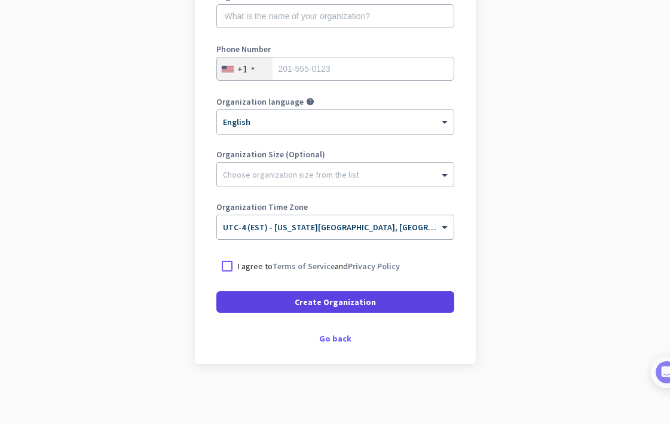
scroll to position [191, 0]
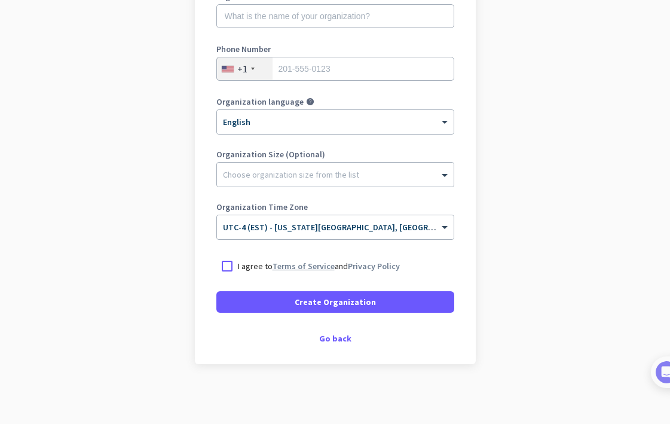
click at [298, 270] on link "Terms of Service" at bounding box center [304, 266] width 62 height 11
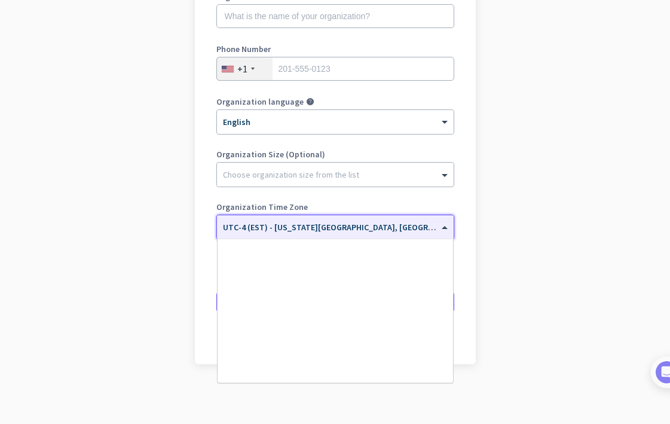
click at [274, 231] on span "UTC-4 (EST) - [US_STATE][GEOGRAPHIC_DATA], [GEOGRAPHIC_DATA], [GEOGRAPHIC_DATA]…" at bounding box center [431, 227] width 416 height 11
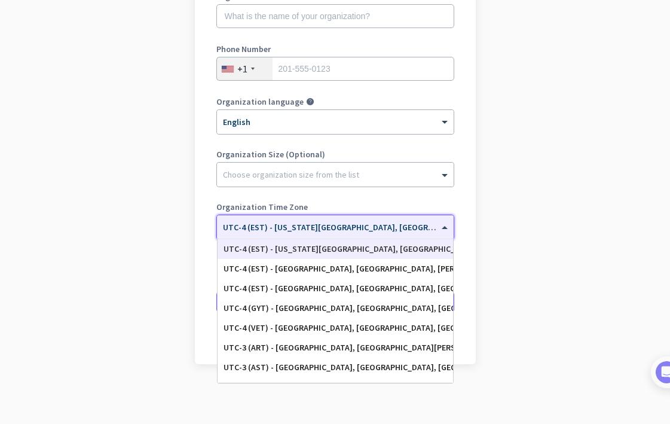
click at [295, 228] on span "UTC-4 (EST) - New York City, Brooklyn, Queens, Philadelphia" at bounding box center [431, 227] width 416 height 11
click at [309, 250] on div "UTC-4 (EST) - [US_STATE][GEOGRAPHIC_DATA], [GEOGRAPHIC_DATA], [GEOGRAPHIC_DATA]…" at bounding box center [336, 249] width 224 height 10
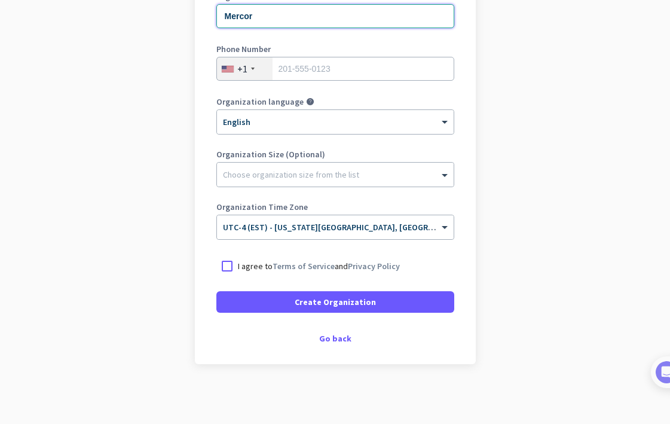
scroll to position [191, 0]
type input "Mercor"
click at [334, 342] on div "Go back" at bounding box center [335, 338] width 238 height 8
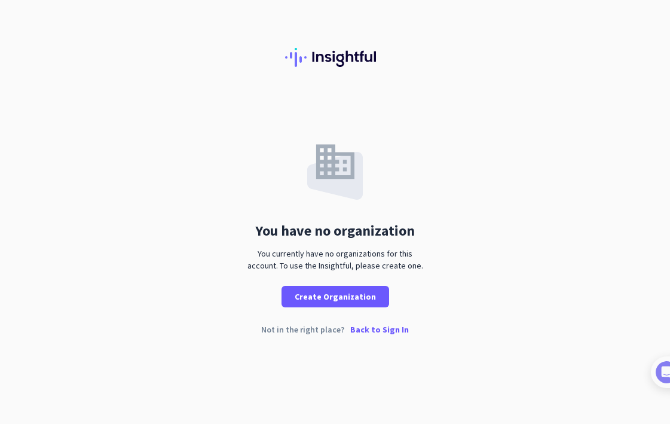
click at [374, 332] on p "Back to Sign In" at bounding box center [379, 329] width 59 height 8
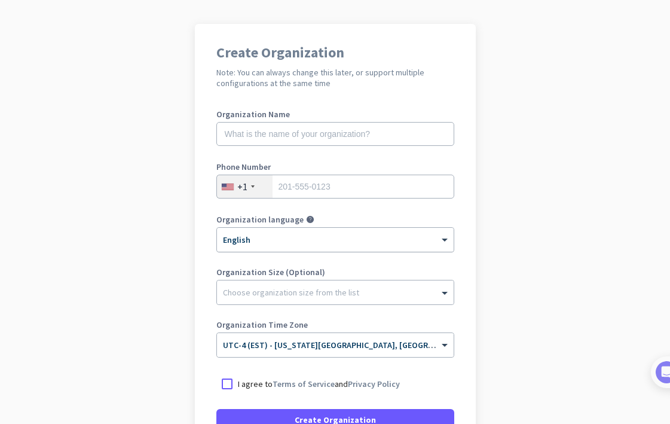
scroll to position [78, 0]
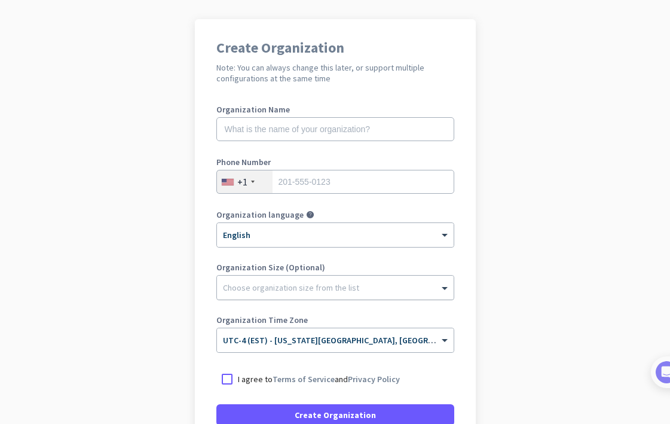
click at [304, 291] on div "Choose organization size from the list" at bounding box center [291, 287] width 136 height 11
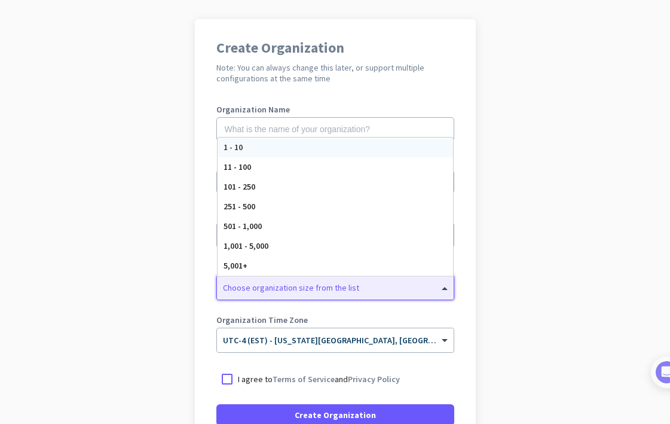
click at [99, 314] on app-onboarding-organization "Create Organization Note: You can always change this later, or support multiple…" at bounding box center [335, 278] width 670 height 518
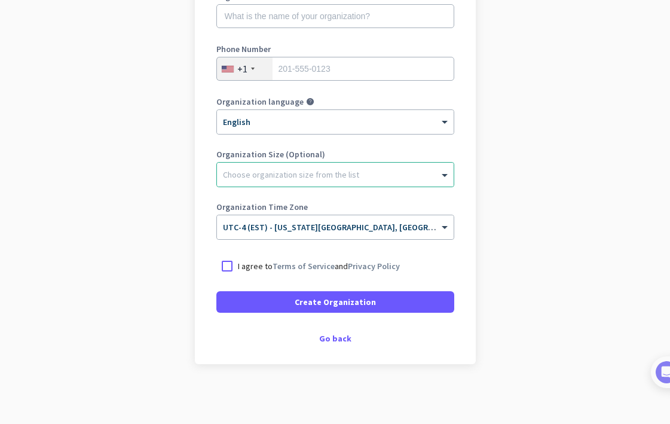
scroll to position [191, 0]
click at [341, 337] on div "Go back" at bounding box center [335, 338] width 238 height 8
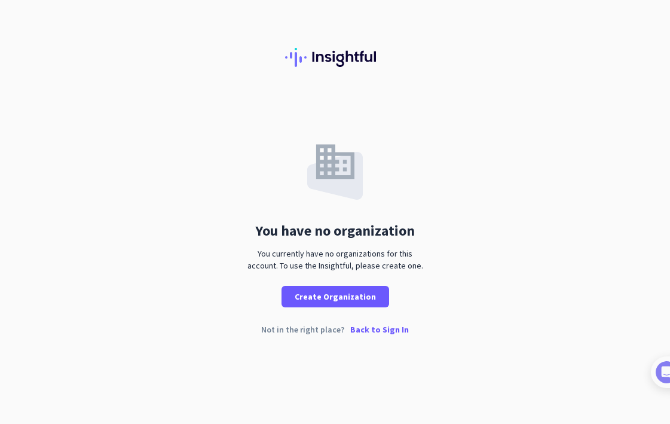
click at [404, 329] on p "Back to Sign In" at bounding box center [379, 329] width 59 height 8
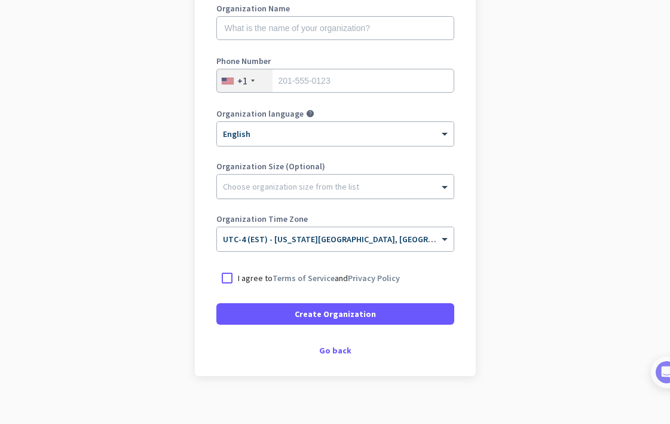
scroll to position [179, 0]
click at [338, 349] on div "Go back" at bounding box center [335, 350] width 238 height 8
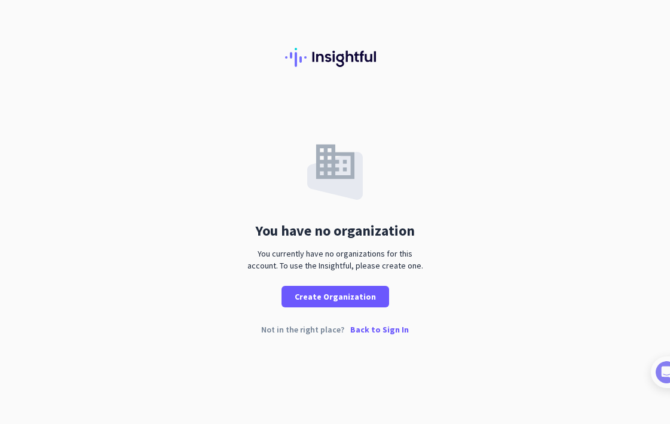
click at [387, 330] on p "Back to Sign In" at bounding box center [379, 329] width 59 height 8
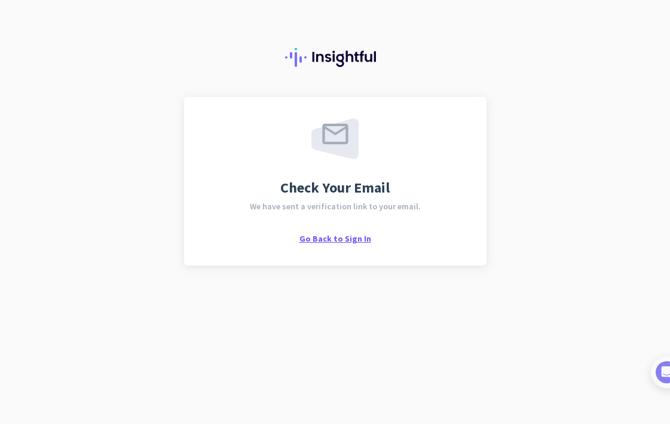
click at [353, 242] on span "Go Back to Sign In" at bounding box center [336, 238] width 72 height 11
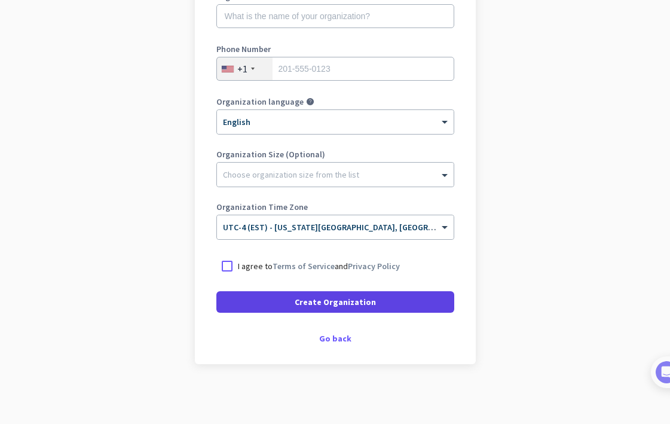
scroll to position [191, 0]
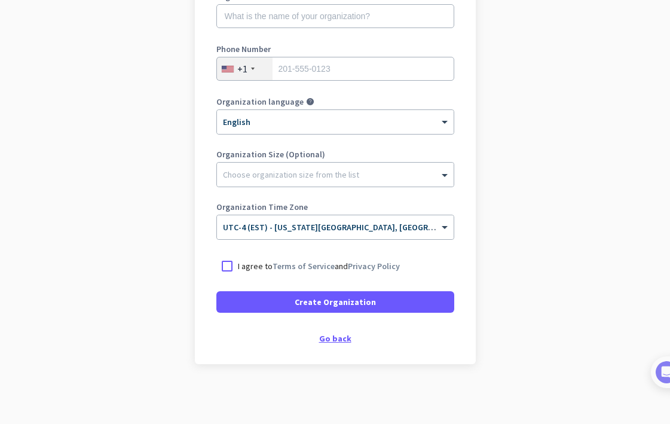
click at [346, 343] on div "Go back" at bounding box center [335, 338] width 238 height 8
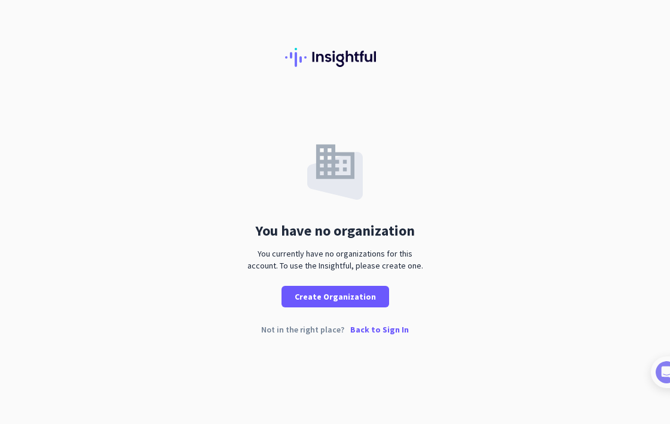
click at [379, 331] on p "Back to Sign In" at bounding box center [379, 329] width 59 height 8
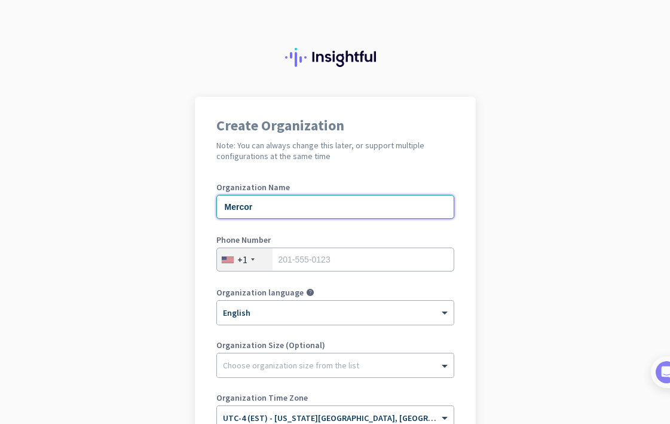
type input "Mercor"
type input "7862"
type input "7862868415"
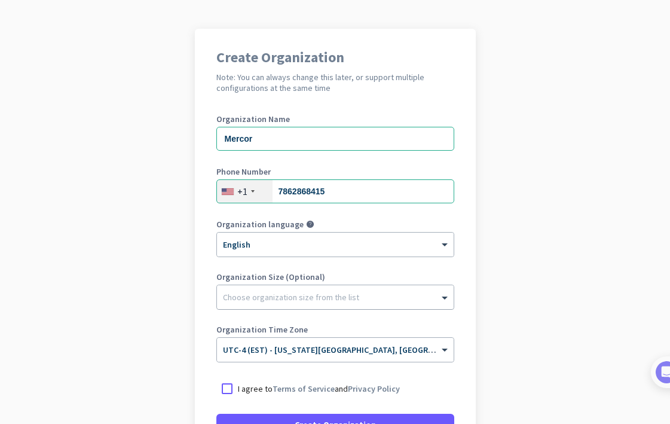
scroll to position [69, 0]
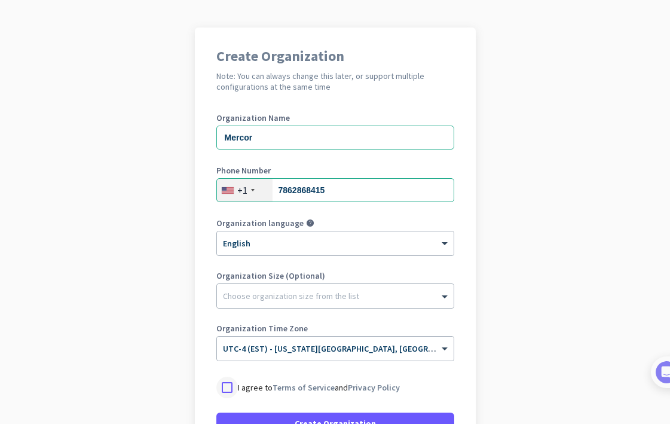
click at [224, 390] on div at bounding box center [227, 388] width 22 height 22
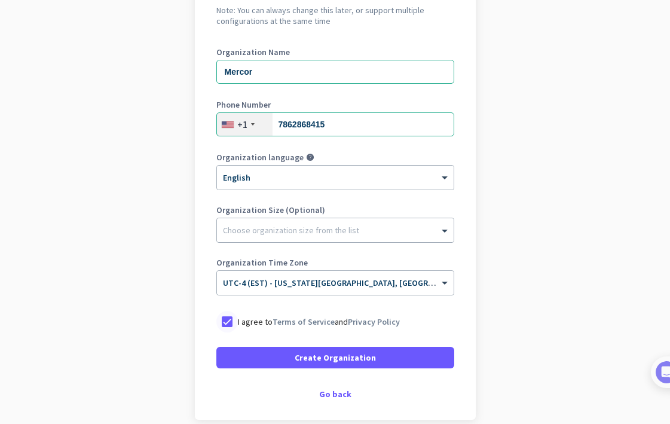
scroll to position [157, 0]
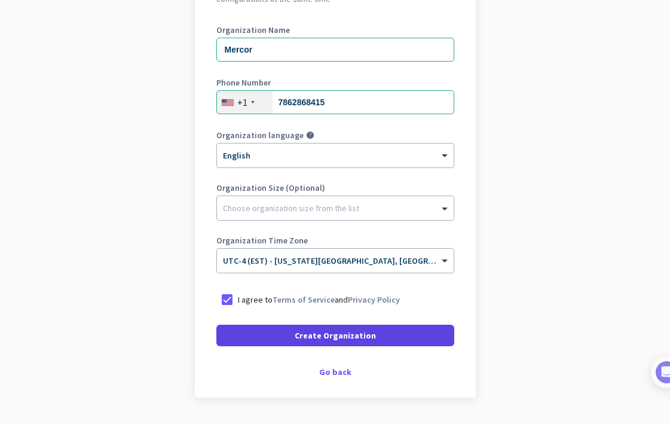
click at [276, 338] on span at bounding box center [335, 335] width 238 height 29
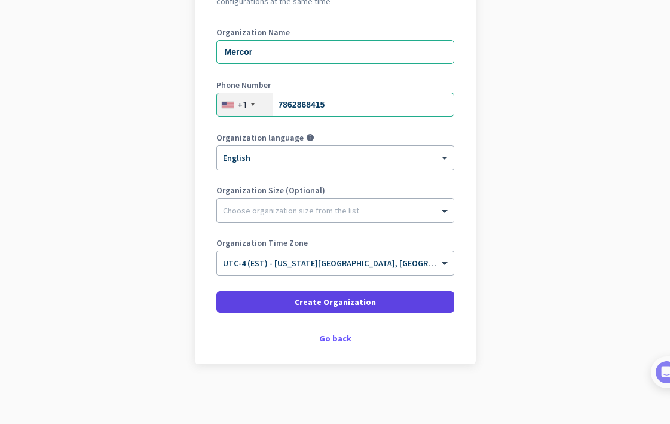
scroll to position [155, 0]
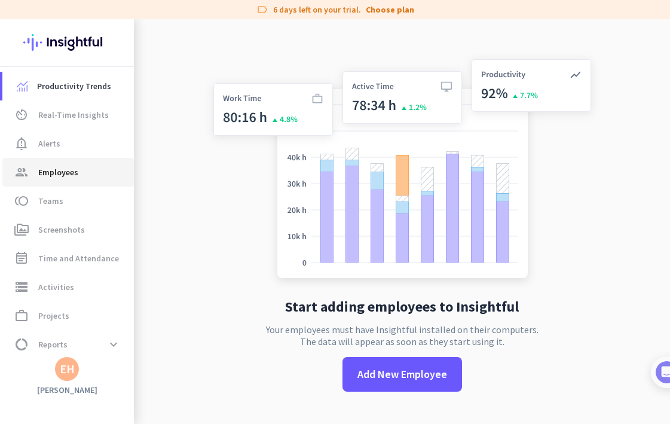
click at [75, 171] on span "Employees" at bounding box center [58, 172] width 40 height 14
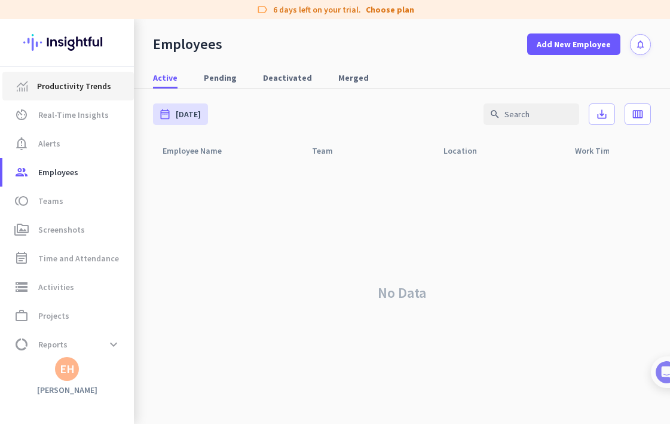
click at [105, 85] on span "Productivity Trends" at bounding box center [74, 86] width 74 height 14
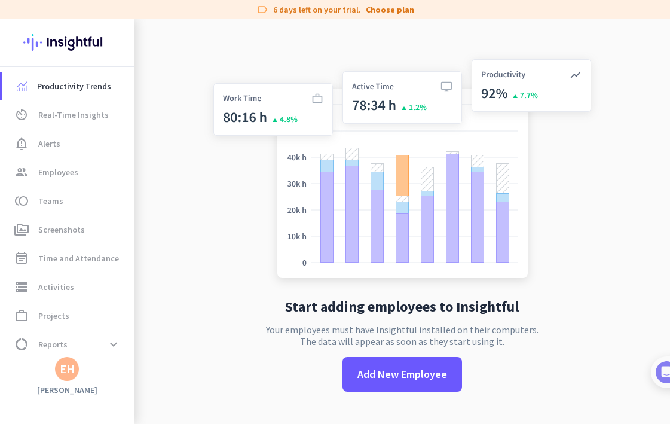
click at [68, 390] on h3 "[PERSON_NAME]" at bounding box center [67, 389] width 134 height 11
click at [109, 348] on span at bounding box center [114, 345] width 22 height 22
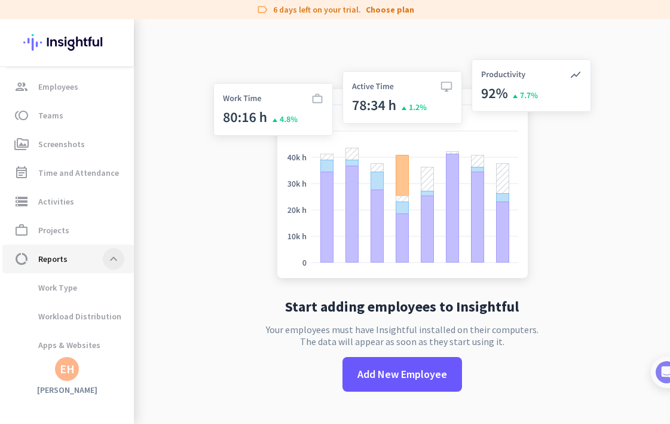
scroll to position [117, 0]
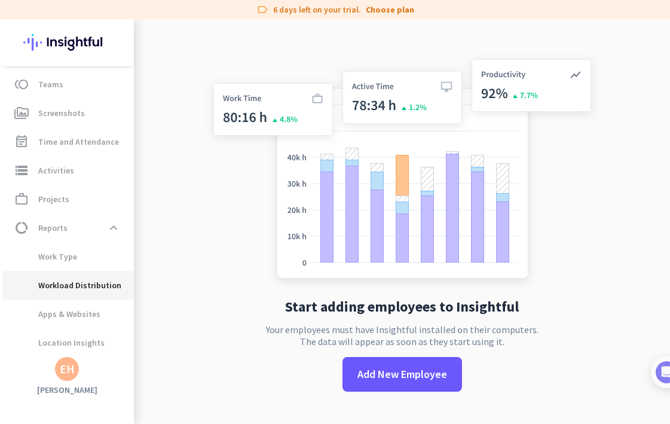
click at [74, 282] on span "Workload Distribution" at bounding box center [66, 285] width 109 height 29
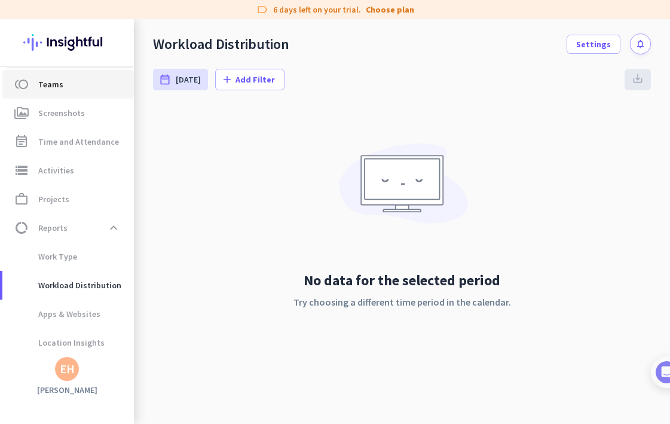
click at [76, 78] on span "toll Teams" at bounding box center [68, 84] width 112 height 14
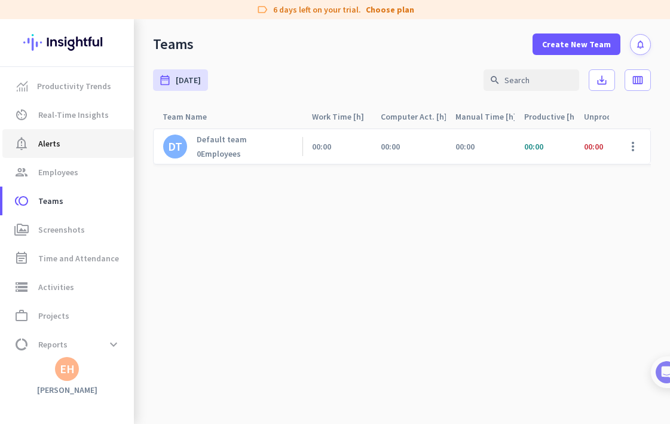
click at [85, 155] on link "notification_important Alerts" at bounding box center [68, 143] width 132 height 29
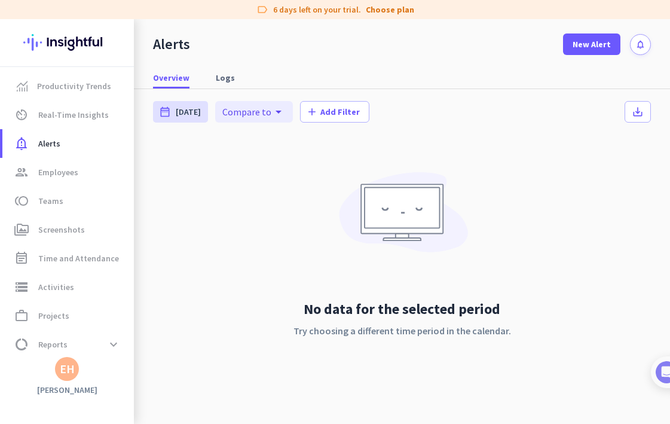
click at [74, 371] on div "EH" at bounding box center [67, 369] width 15 height 12
click at [134, 283] on span "Personal Settings" at bounding box center [130, 281] width 72 height 11
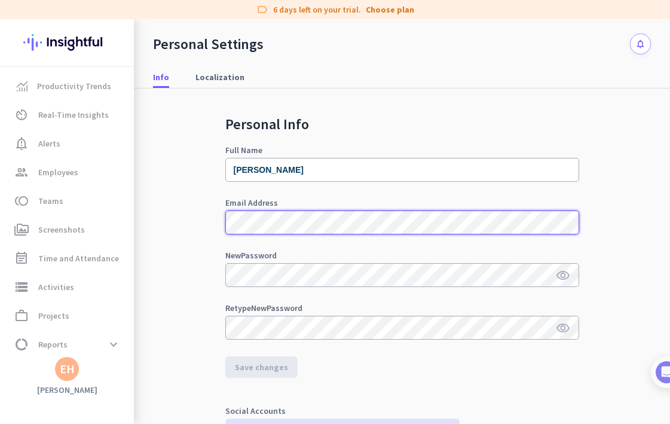
click at [151, 228] on mat-tab-nav-panel "Personal Info Full Name [PERSON_NAME] Email Address New Password visibility Ret…" at bounding box center [402, 290] width 536 height 405
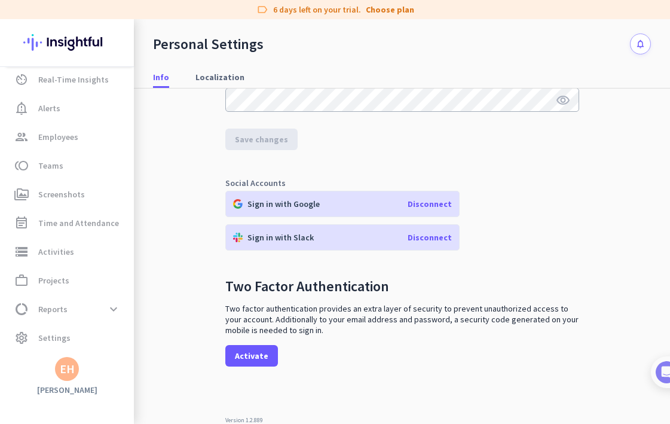
scroll to position [35, 0]
click at [71, 48] on img at bounding box center [66, 42] width 87 height 47
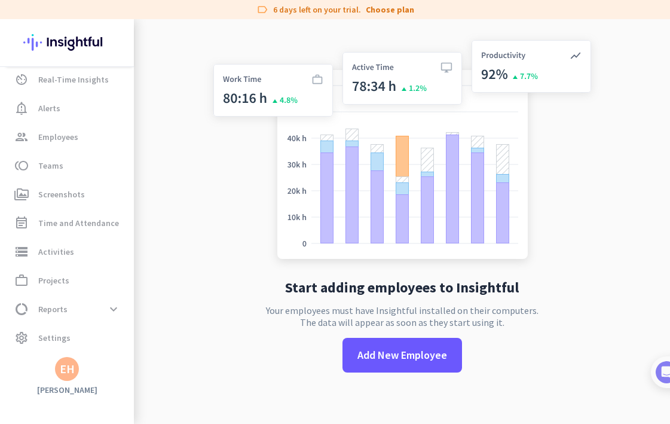
scroll to position [19, 0]
click at [84, 274] on span "work_outline Projects" at bounding box center [68, 280] width 112 height 14
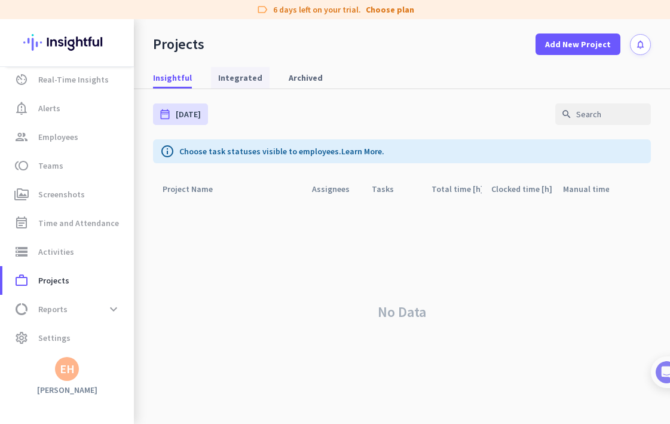
click at [251, 80] on span "Integrated" at bounding box center [240, 78] width 44 height 12
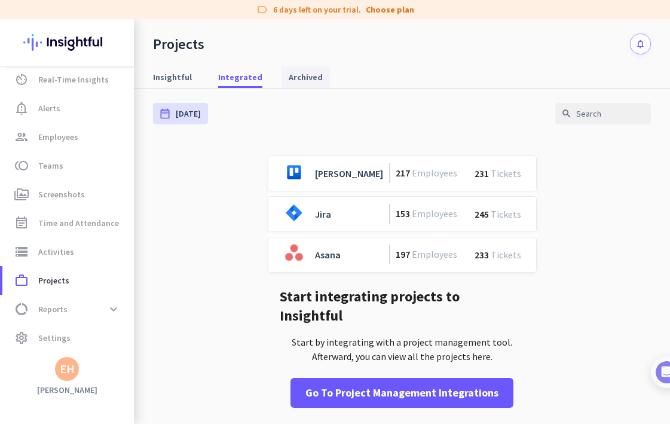
click at [303, 75] on span "Archived" at bounding box center [306, 77] width 34 height 12
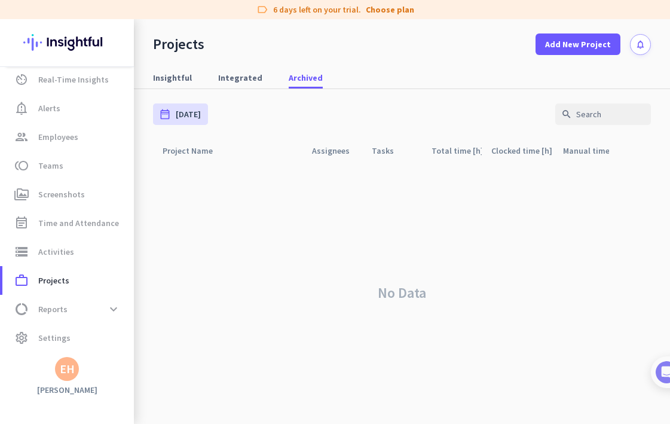
click at [60, 50] on img at bounding box center [66, 42] width 87 height 47
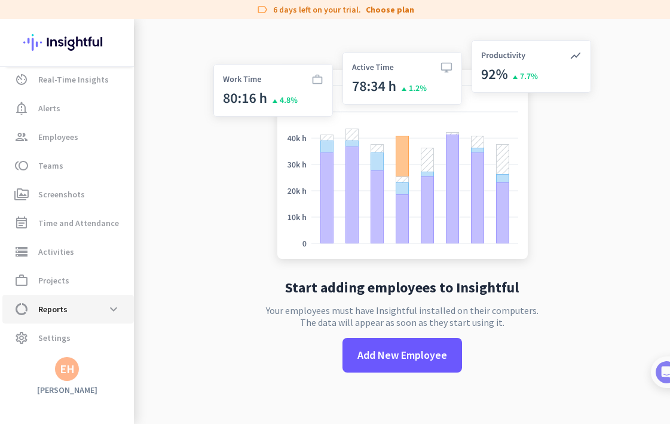
scroll to position [19, 0]
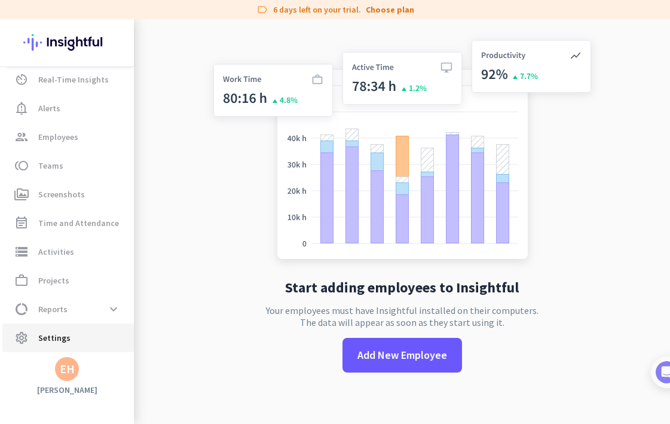
click at [70, 334] on span "settings Settings" at bounding box center [68, 338] width 112 height 14
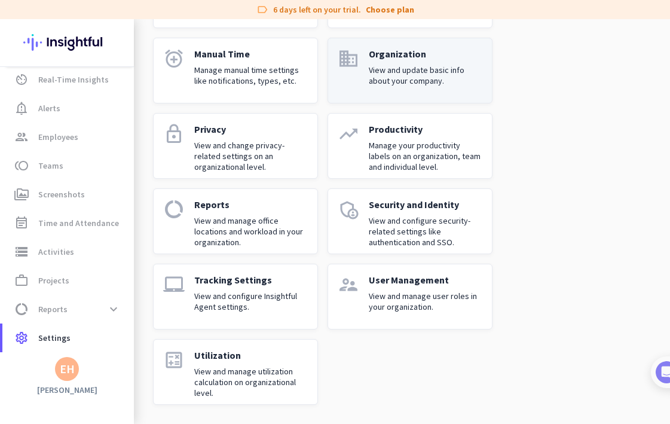
scroll to position [301, 0]
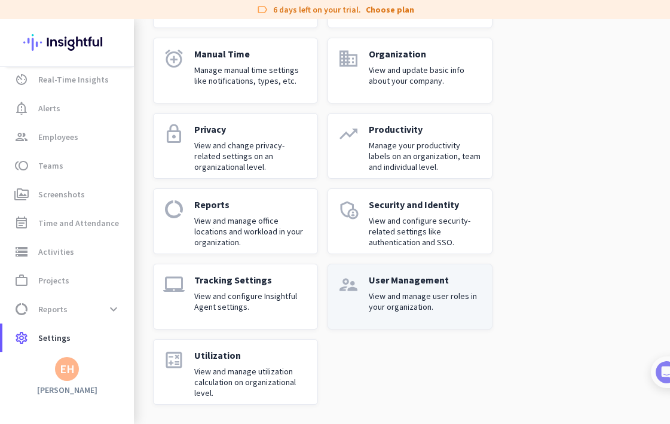
click at [432, 313] on div "User Management View and manage user roles in your organization." at bounding box center [426, 296] width 114 height 45
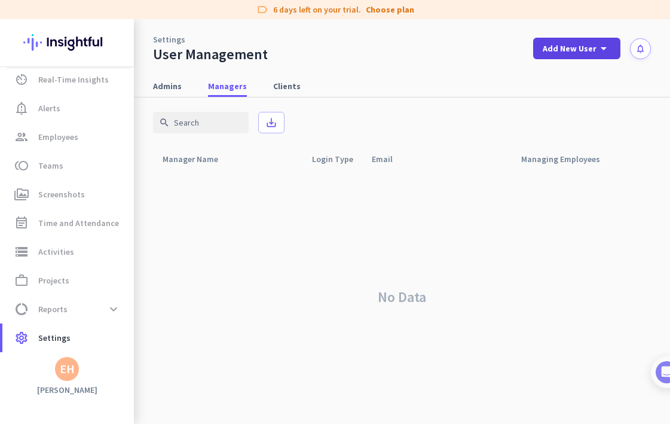
click at [595, 57] on span at bounding box center [576, 48] width 87 height 29
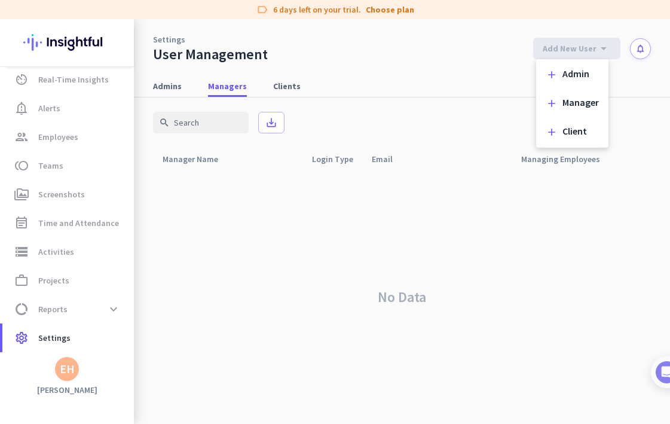
click at [83, 375] on div at bounding box center [335, 212] width 670 height 424
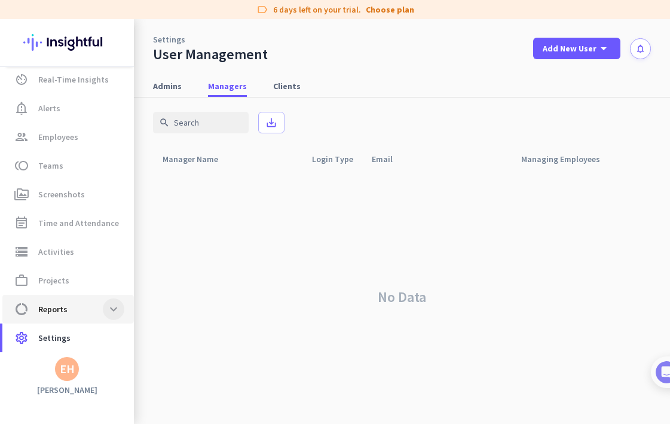
click at [103, 304] on span at bounding box center [114, 309] width 22 height 22
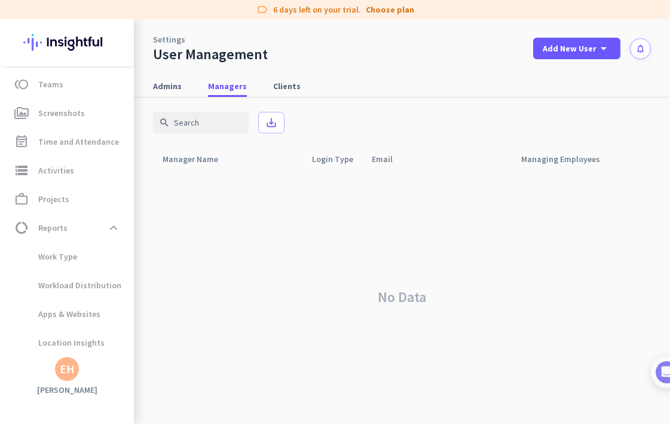
click at [72, 371] on div "EH" at bounding box center [67, 369] width 15 height 12
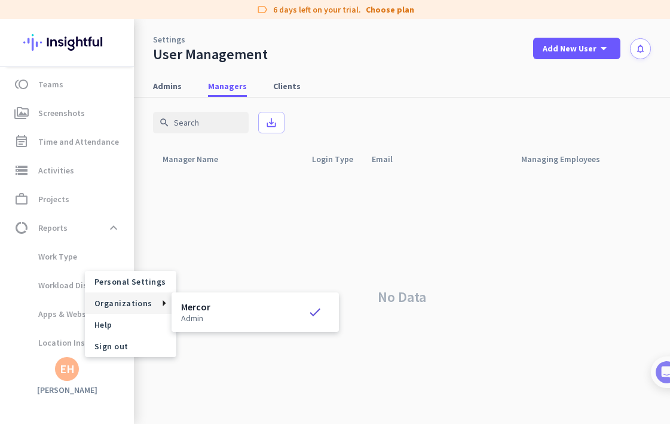
click at [211, 303] on div "Mercor admin check" at bounding box center [255, 312] width 148 height 20
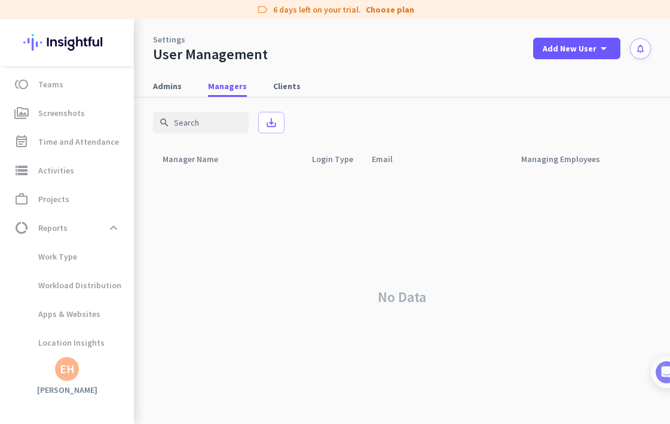
click at [72, 378] on div "EH" at bounding box center [67, 369] width 24 height 24
click at [140, 350] on span "Sign out" at bounding box center [130, 346] width 72 height 11
